Goal: Information Seeking & Learning: Learn about a topic

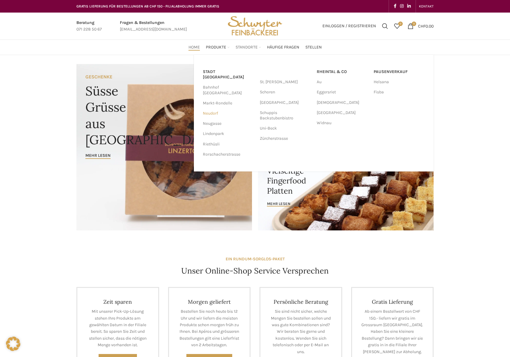
click at [217, 108] on link "Neudorf" at bounding box center [228, 113] width 51 height 10
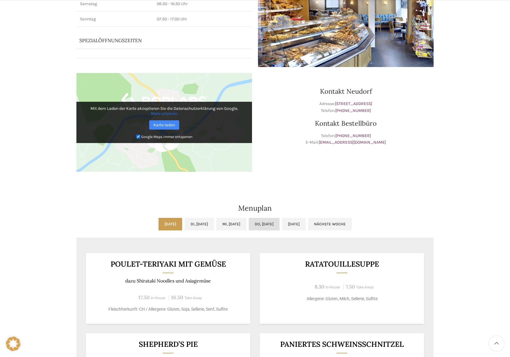
scroll to position [120, 0]
click at [242, 224] on link "Mi, 24.09.2025" at bounding box center [231, 224] width 30 height 13
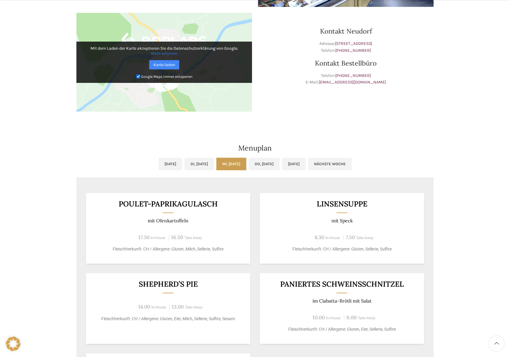
scroll to position [210, 0]
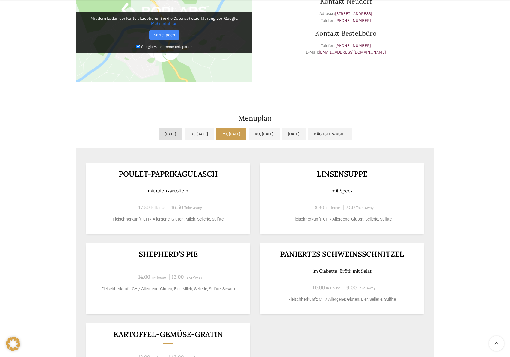
click at [161, 134] on link "Mo, 22.09.2025" at bounding box center [170, 134] width 24 height 13
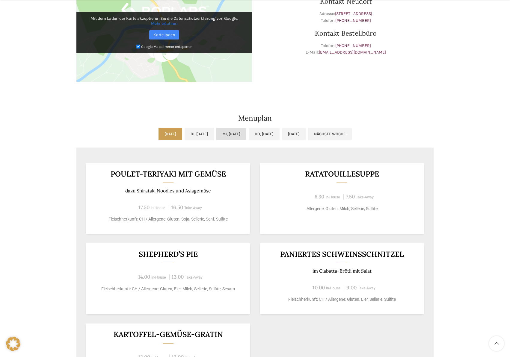
click at [218, 135] on link "Mi, 24.09.2025" at bounding box center [231, 134] width 30 height 13
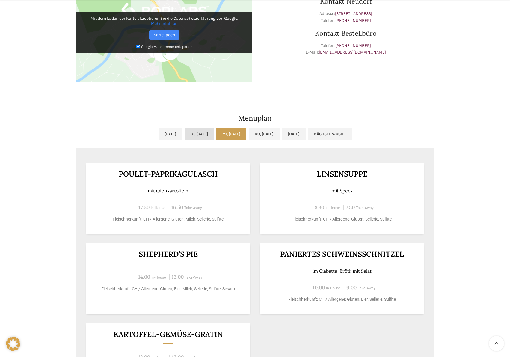
click at [205, 134] on link "Di, 23.09.2025" at bounding box center [199, 134] width 29 height 13
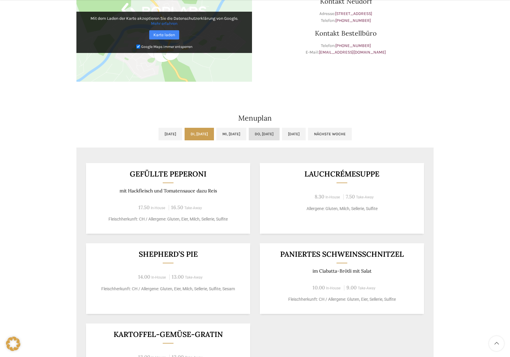
click at [266, 135] on link "Do, 25.09.2025" at bounding box center [264, 134] width 31 height 13
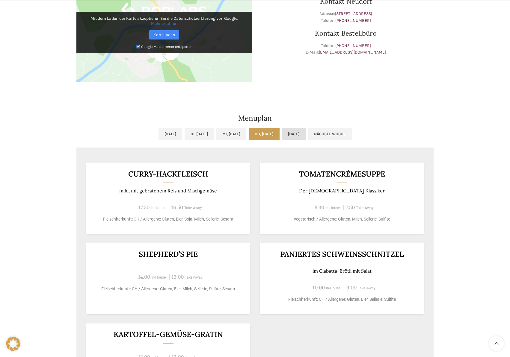
click at [306, 137] on link "Fr, 26.09.2025" at bounding box center [294, 134] width 24 height 13
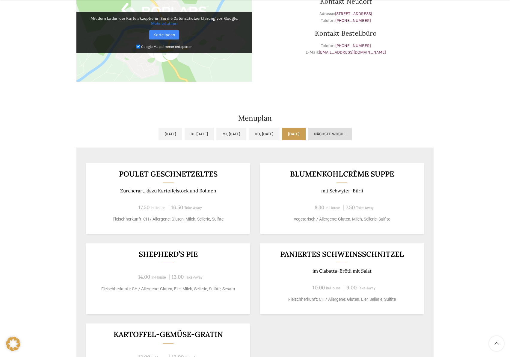
click at [342, 135] on link "Nächste Woche" at bounding box center [330, 134] width 44 height 13
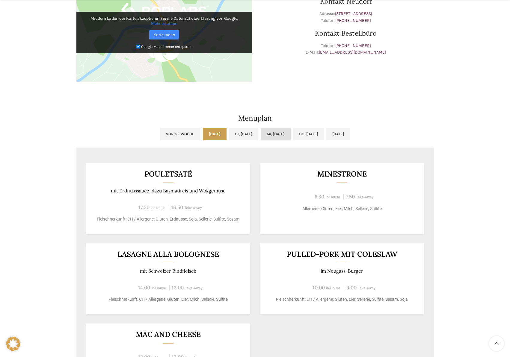
click at [275, 134] on link "Mi, 01.10.2025" at bounding box center [276, 134] width 30 height 13
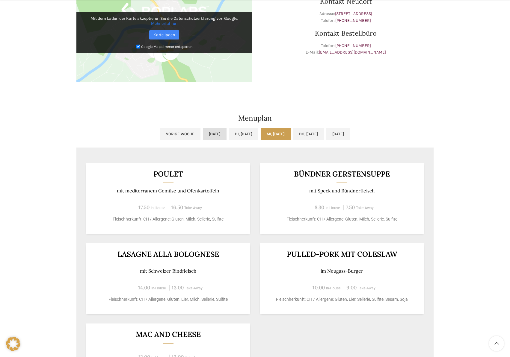
click at [203, 132] on link "Mo, 29.09.2025" at bounding box center [215, 134] width 24 height 13
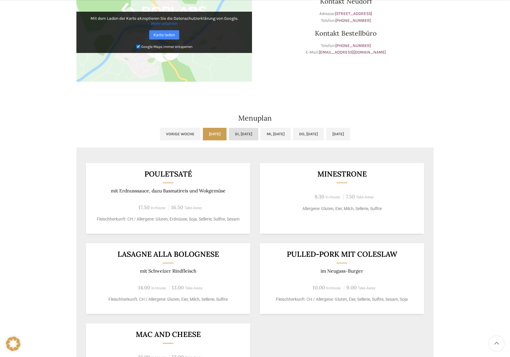
click at [229, 138] on link "Di, 30.09.2025" at bounding box center [243, 134] width 29 height 13
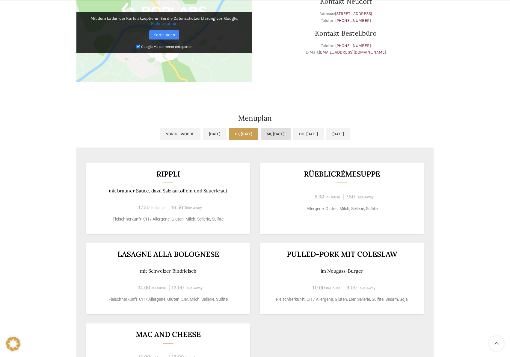
click at [268, 133] on link "Mi, 01.10.2025" at bounding box center [276, 134] width 30 height 13
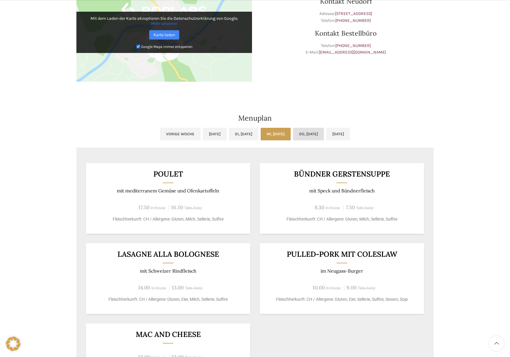
click at [324, 135] on link "Do, 02.10.2025" at bounding box center [308, 134] width 31 height 13
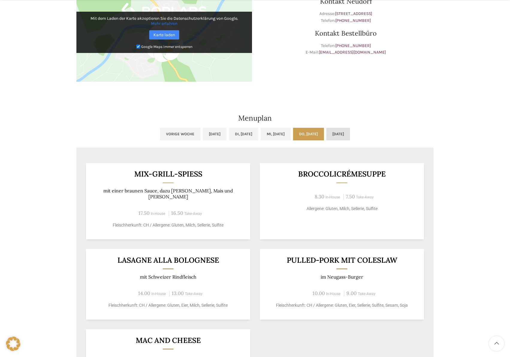
click at [344, 133] on link "Fr, 03.10.2025" at bounding box center [338, 134] width 24 height 13
